Goal: Task Accomplishment & Management: Use online tool/utility

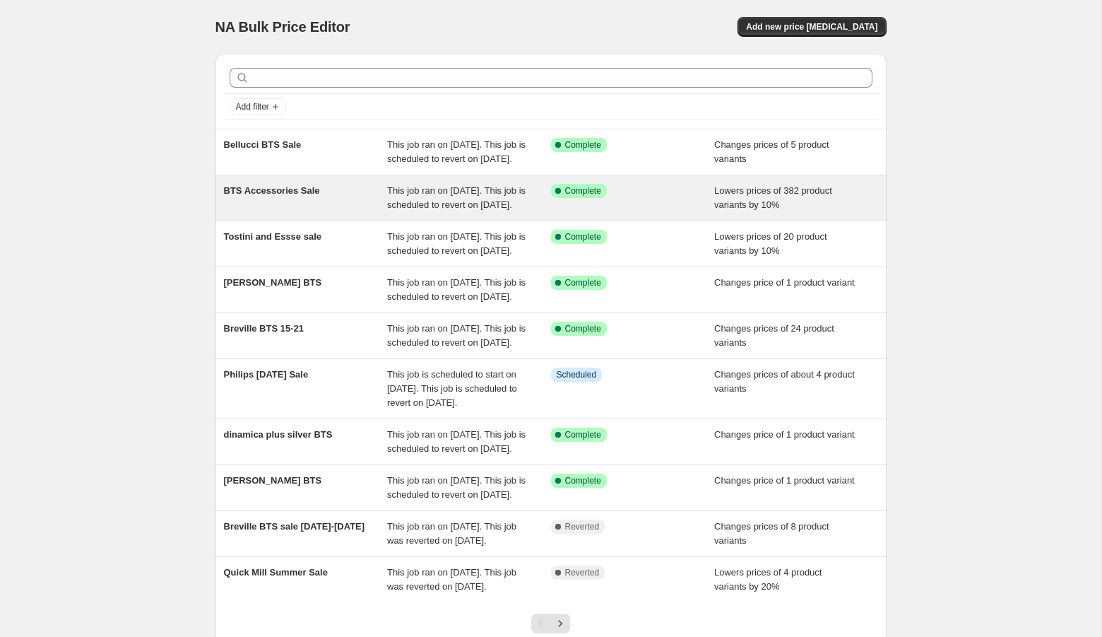
click at [327, 209] on div "BTS Accessories Sale" at bounding box center [306, 198] width 164 height 28
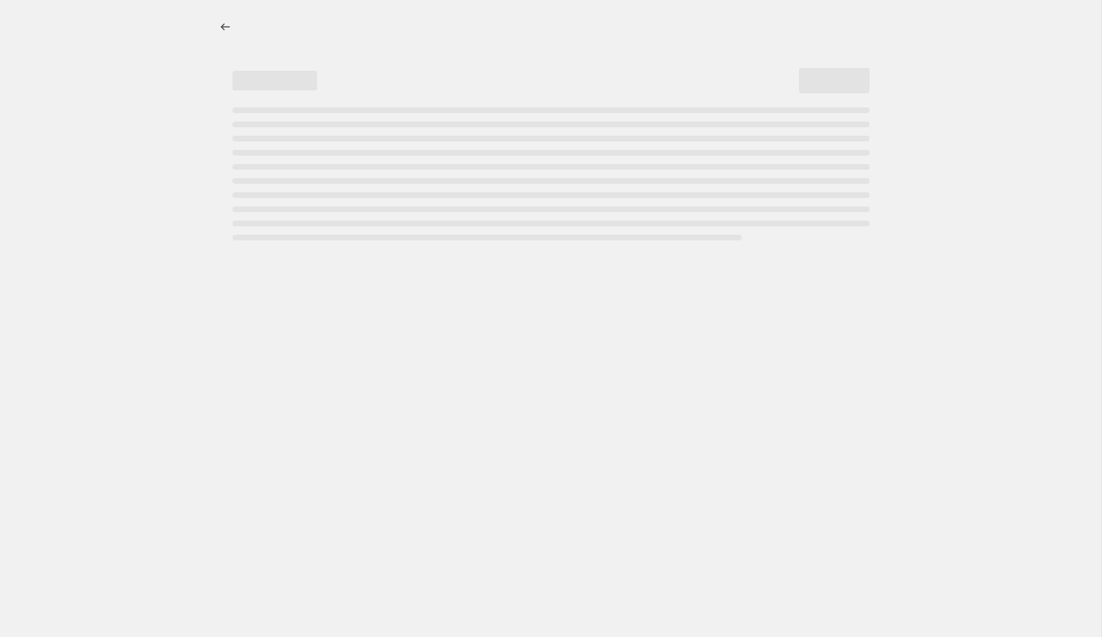
select select "percentage"
select select "collection"
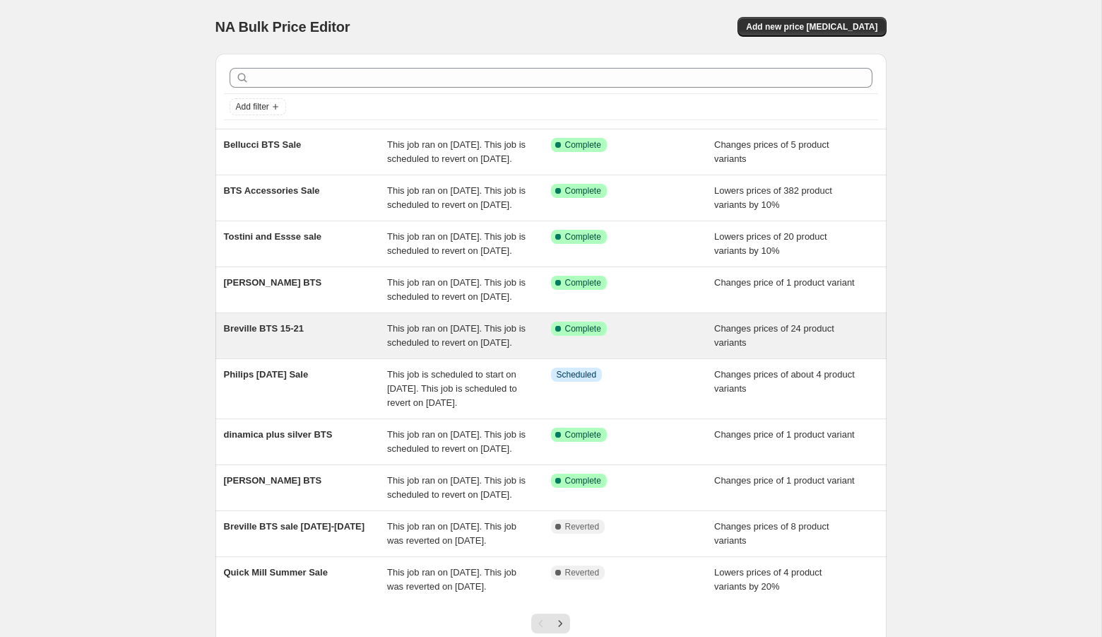
click at [299, 350] on div "Breville BTS 15-21" at bounding box center [306, 335] width 164 height 28
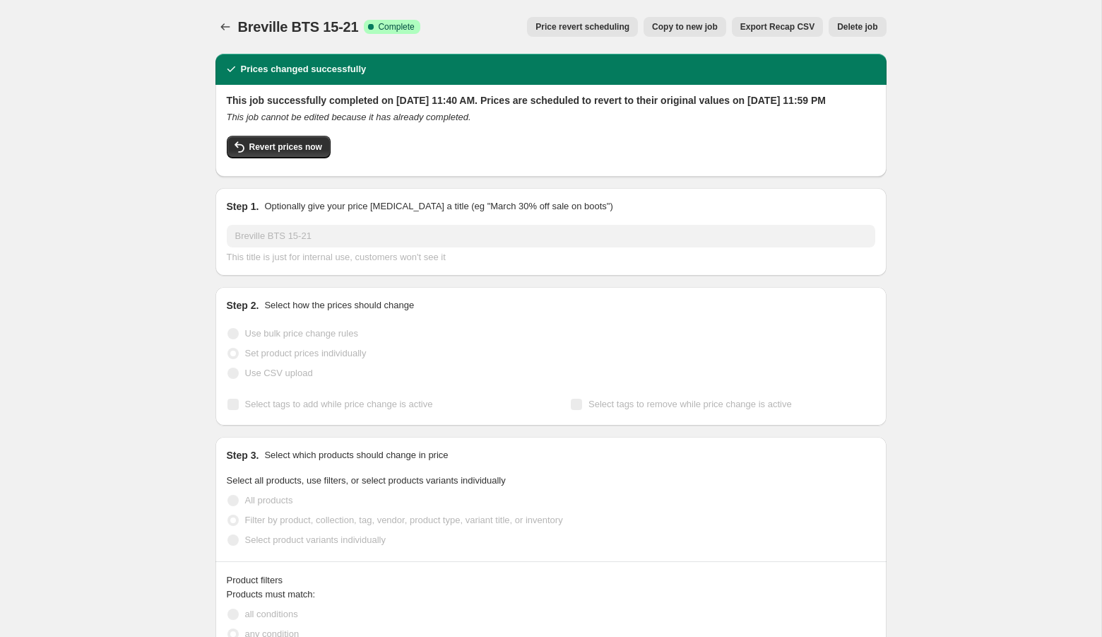
click at [701, 30] on span "Copy to new job" at bounding box center [685, 26] width 66 height 11
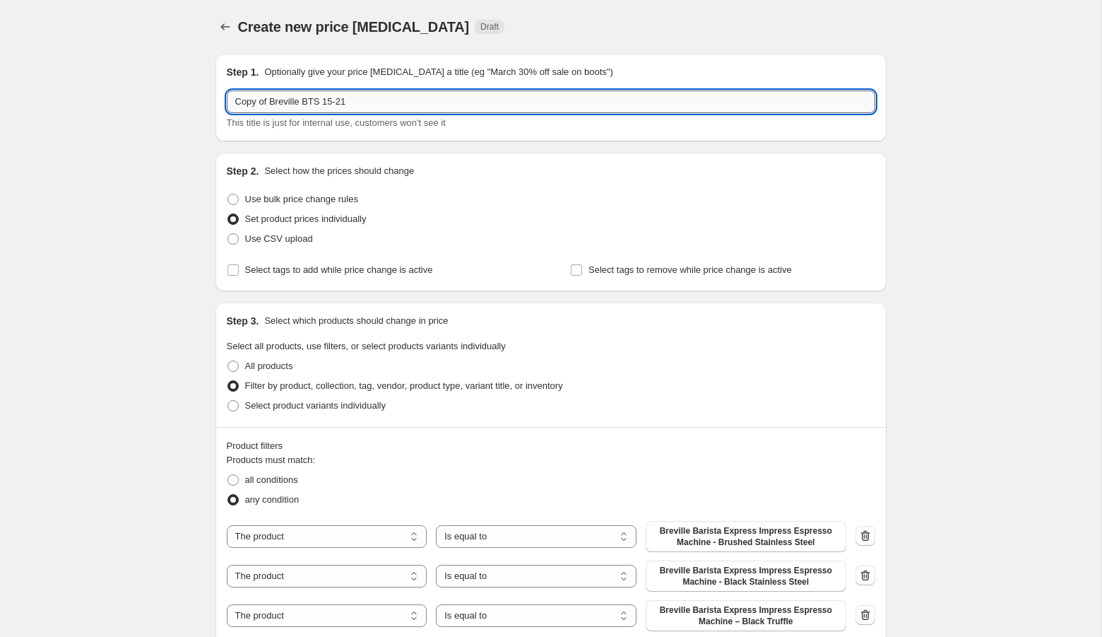
click at [332, 106] on input "Copy of Breville BTS 15-21" at bounding box center [551, 101] width 649 height 23
type input "Copy of Breville BTS [DATE]-[DATE]"
click at [282, 271] on span "Select tags to add while price change is active" at bounding box center [339, 269] width 188 height 11
click at [239, 271] on input "Select tags to add while price change is active" at bounding box center [232, 269] width 11 height 11
checkbox input "true"
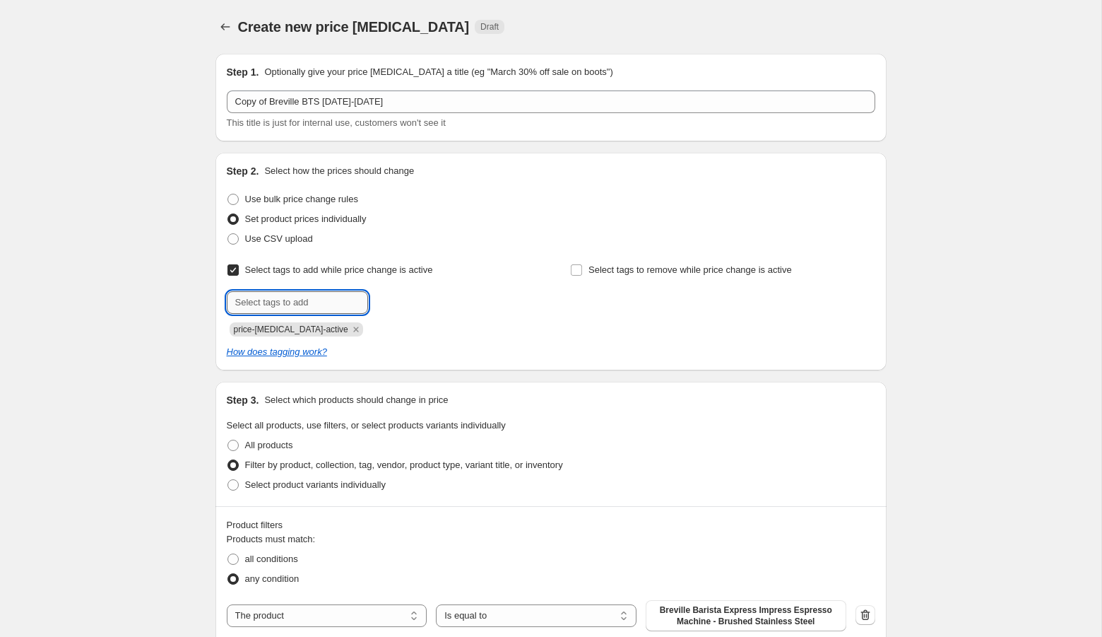
click at [326, 307] on input "text" at bounding box center [297, 302] width 141 height 23
type input "BTS"
click at [647, 265] on span "Select tags to remove while price change is active" at bounding box center [689, 269] width 203 height 11
click at [582, 265] on input "Select tags to remove while price change is active" at bounding box center [576, 269] width 11 height 11
checkbox input "true"
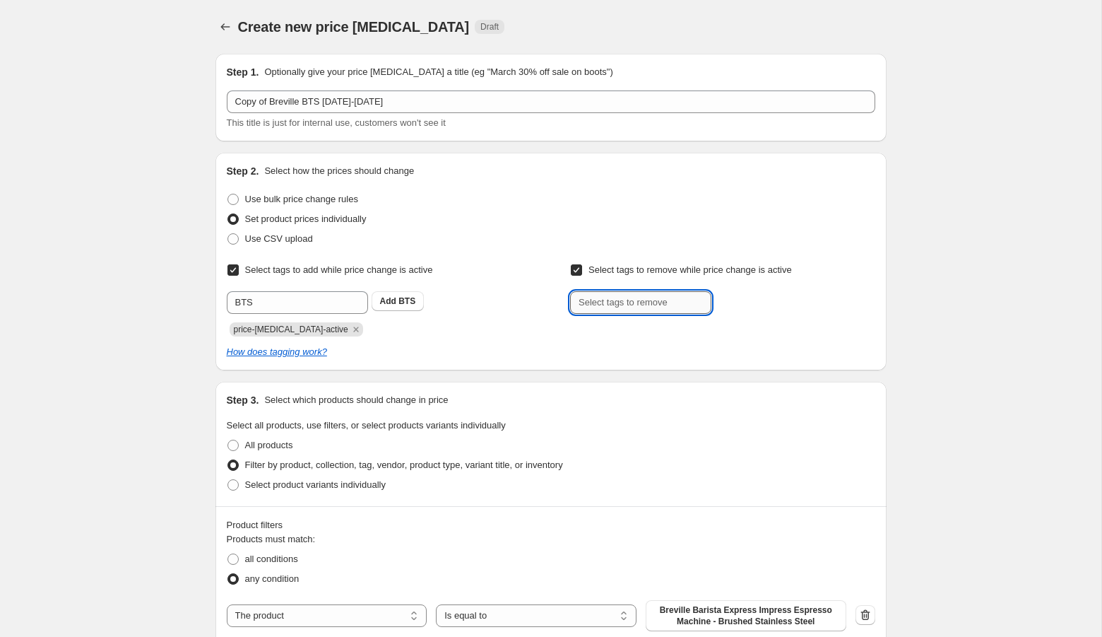
click at [645, 296] on input "text" at bounding box center [640, 302] width 141 height 23
type input "BTS"
click at [750, 292] on button "Add BTS" at bounding box center [741, 301] width 53 height 20
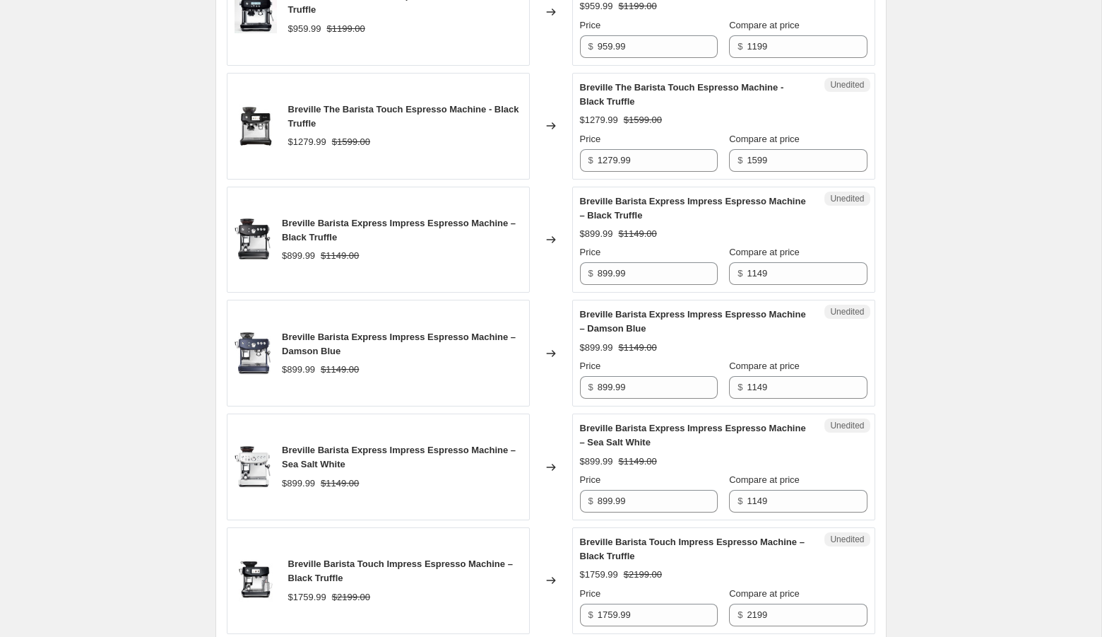
scroll to position [3475, 0]
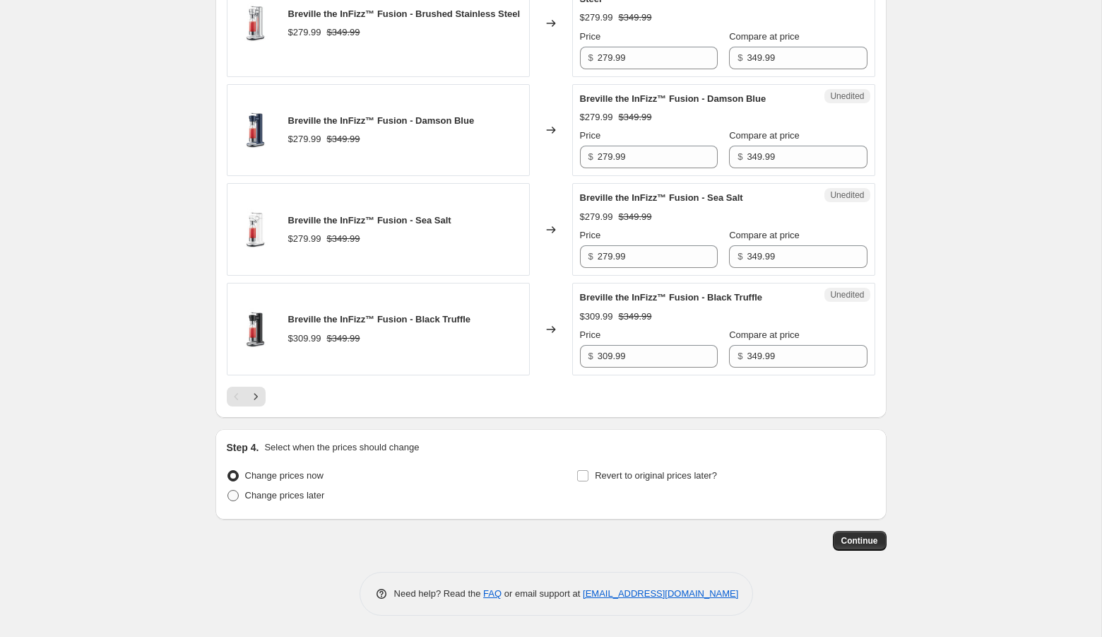
click at [305, 497] on span "Change prices later" at bounding box center [285, 495] width 80 height 11
click at [228, 490] on input "Change prices later" at bounding box center [227, 490] width 1 height 1
radio input "true"
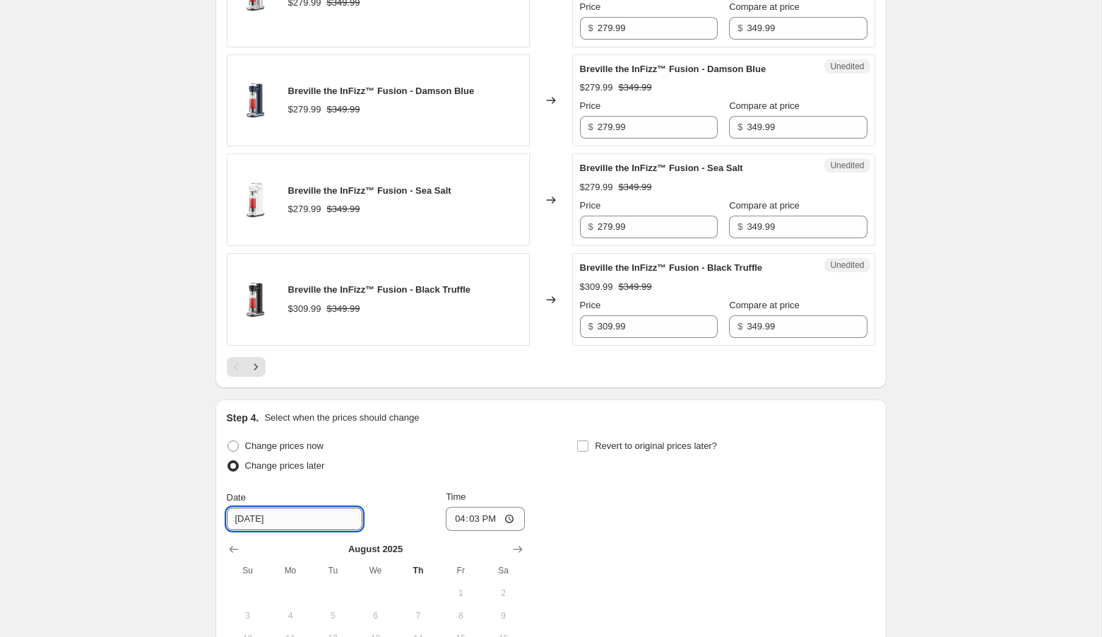
click at [304, 530] on input "[DATE]" at bounding box center [295, 518] width 136 height 23
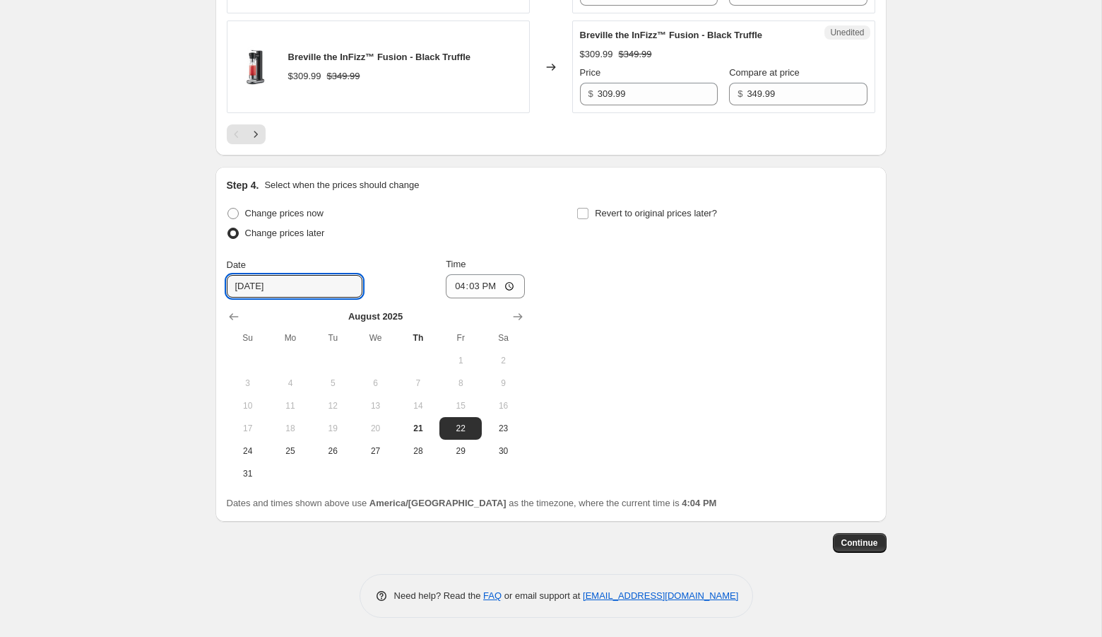
scroll to position [3723, 0]
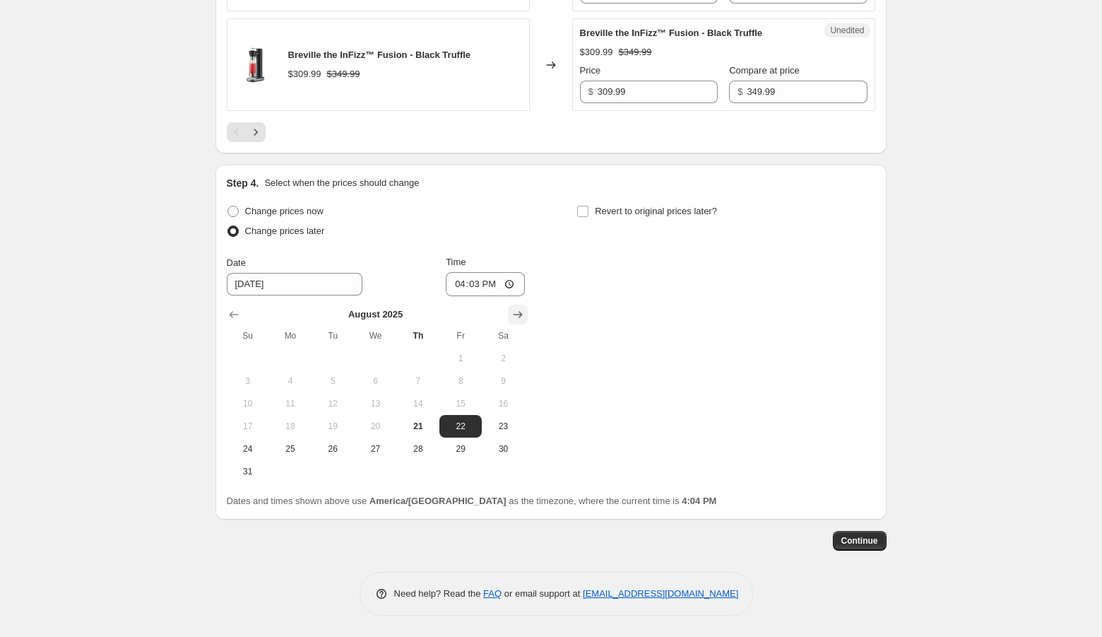
click at [523, 321] on div "[DATE] Su Mo Tu We Th Fr Sa 1 2 3 4 5 6 7 8 9 10 11 12 13 14 15 16 17 18 19 20 …" at bounding box center [376, 389] width 298 height 187
click at [519, 321] on icon "Show next month, September 2025" at bounding box center [518, 314] width 14 height 14
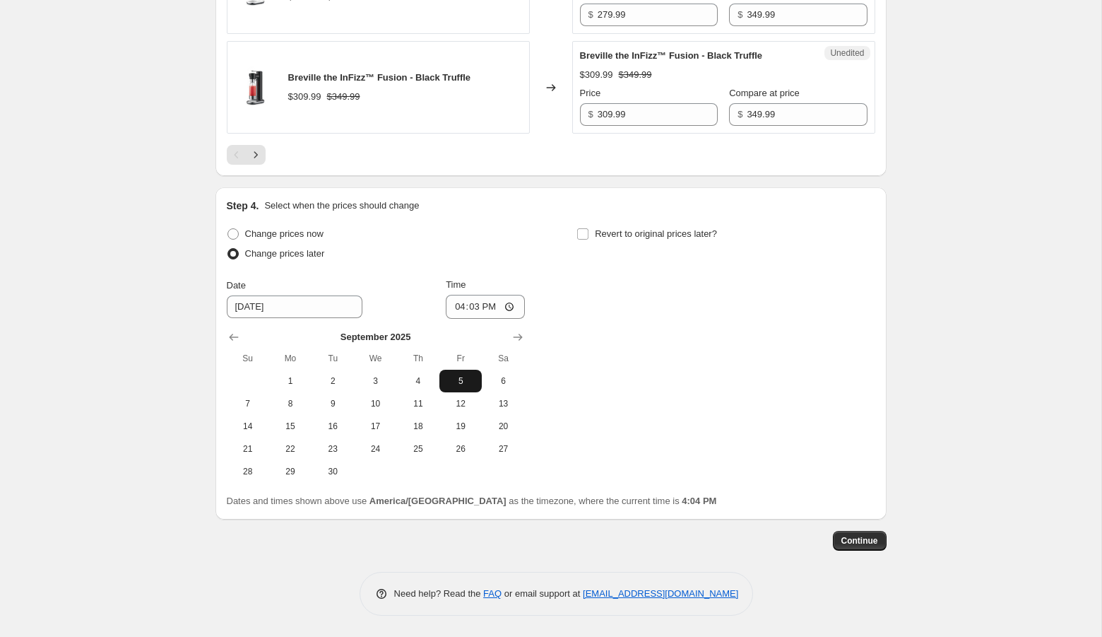
click at [456, 377] on span "5" at bounding box center [460, 380] width 31 height 11
type input "[DATE]"
click at [451, 309] on input "16:03" at bounding box center [485, 307] width 79 height 24
type input "00:01"
click at [618, 234] on span "Revert to original prices later?" at bounding box center [656, 233] width 122 height 11
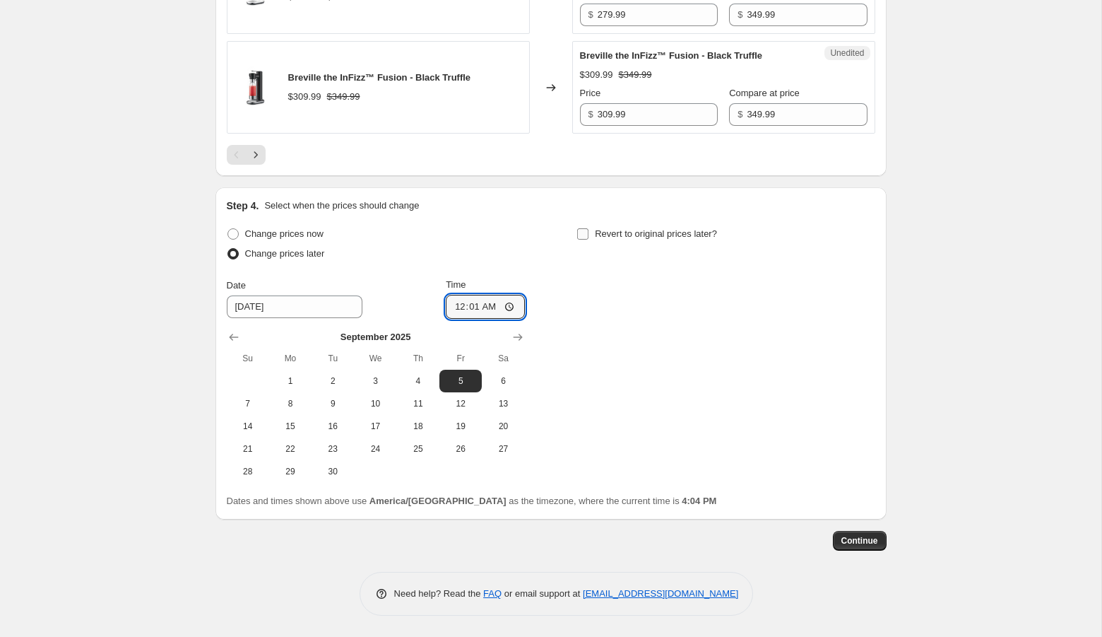
click at [588, 234] on input "Revert to original prices later?" at bounding box center [582, 233] width 11 height 11
checkbox input "true"
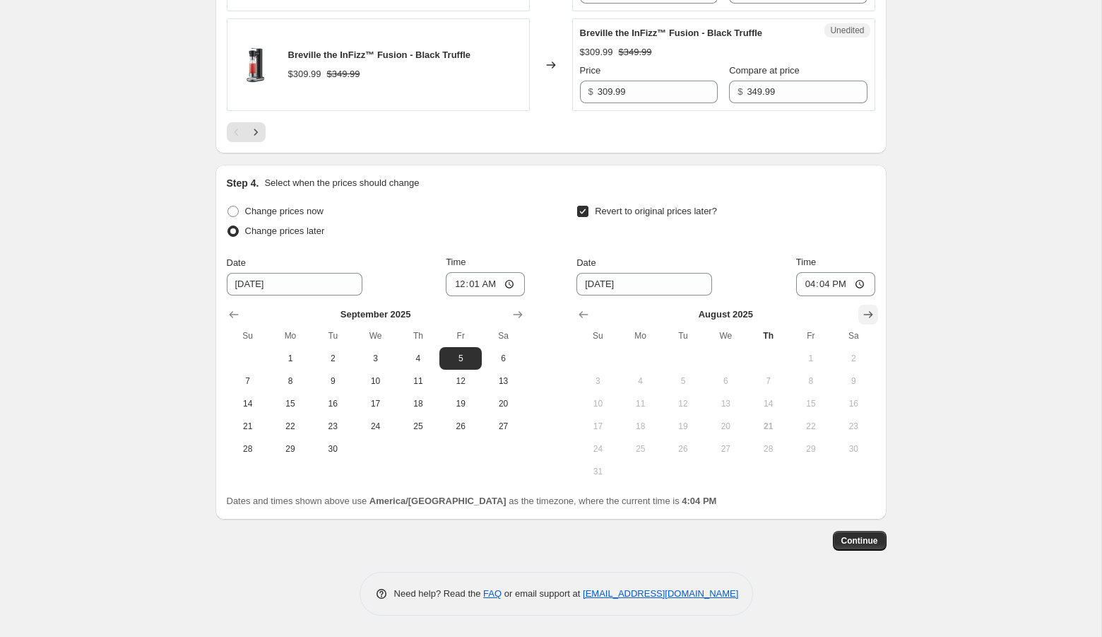
click at [876, 324] on button "Show next month, September 2025" at bounding box center [868, 314] width 20 height 20
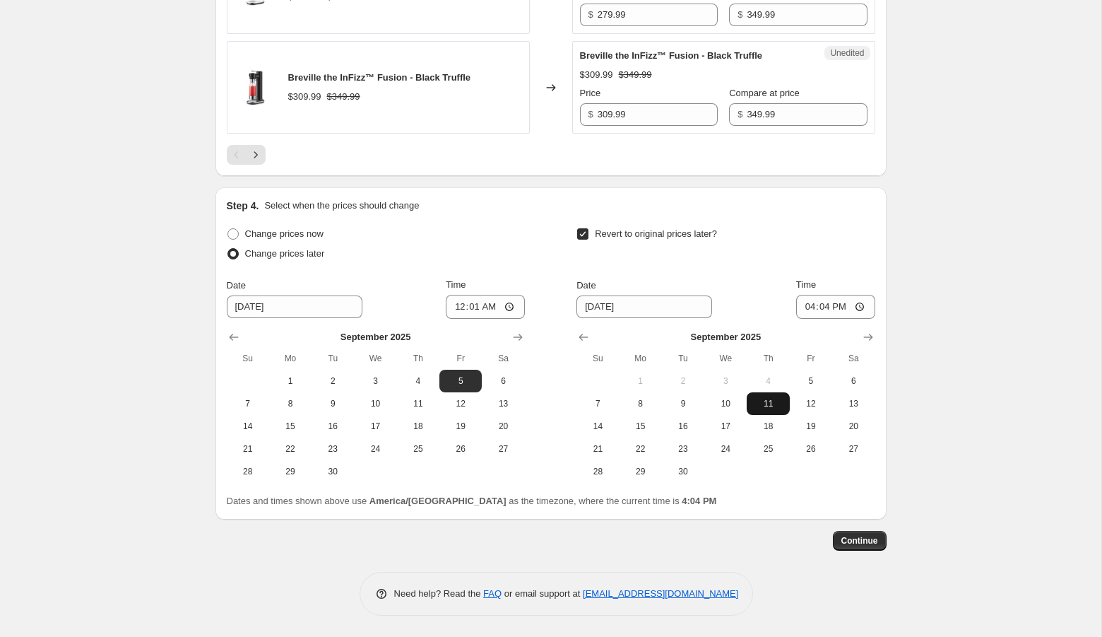
click at [776, 398] on button "11" at bounding box center [768, 403] width 42 height 23
type input "[DATE]"
click at [803, 313] on input "16:04" at bounding box center [835, 307] width 79 height 24
type input "23:59"
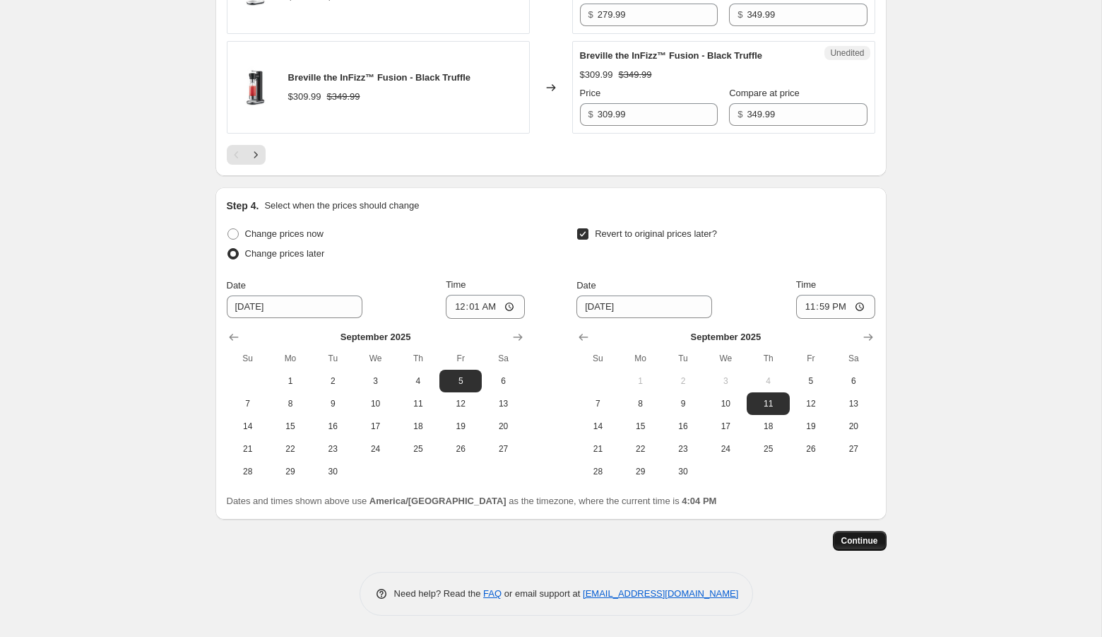
click at [858, 539] on span "Continue" at bounding box center [859, 540] width 37 height 11
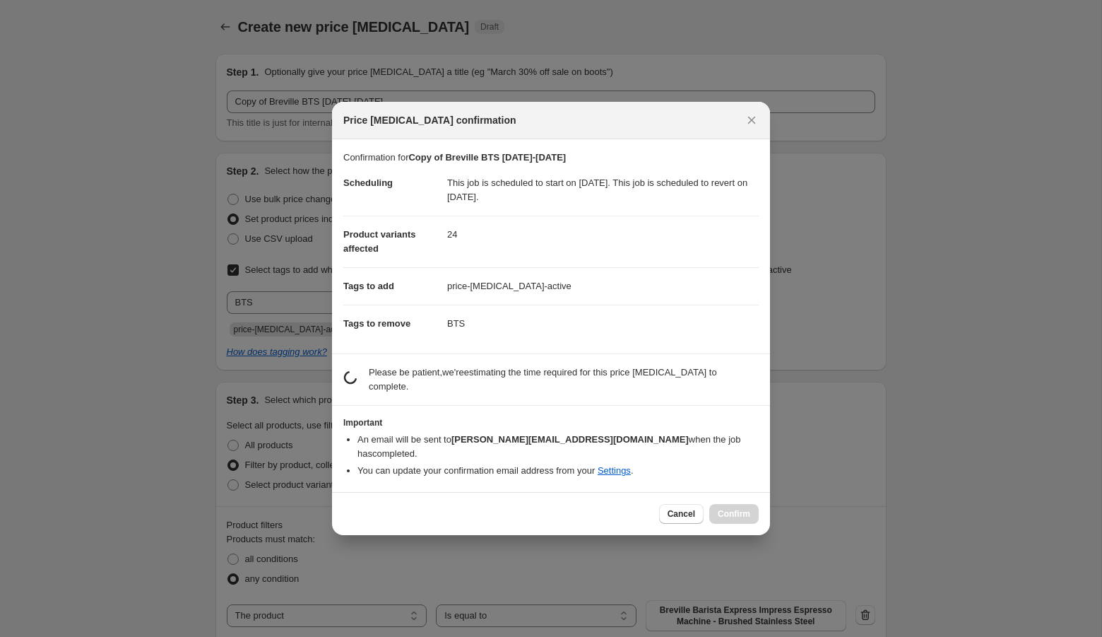
scroll to position [0, 0]
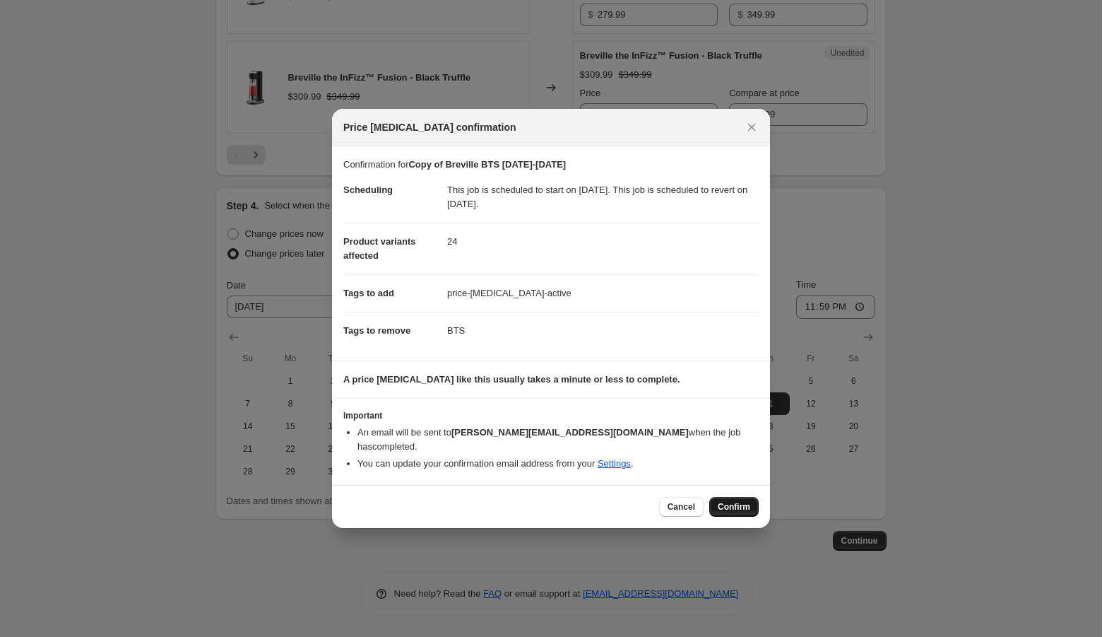
click at [733, 497] on button "Confirm" at bounding box center [733, 507] width 49 height 20
